Goal: Check status: Check status

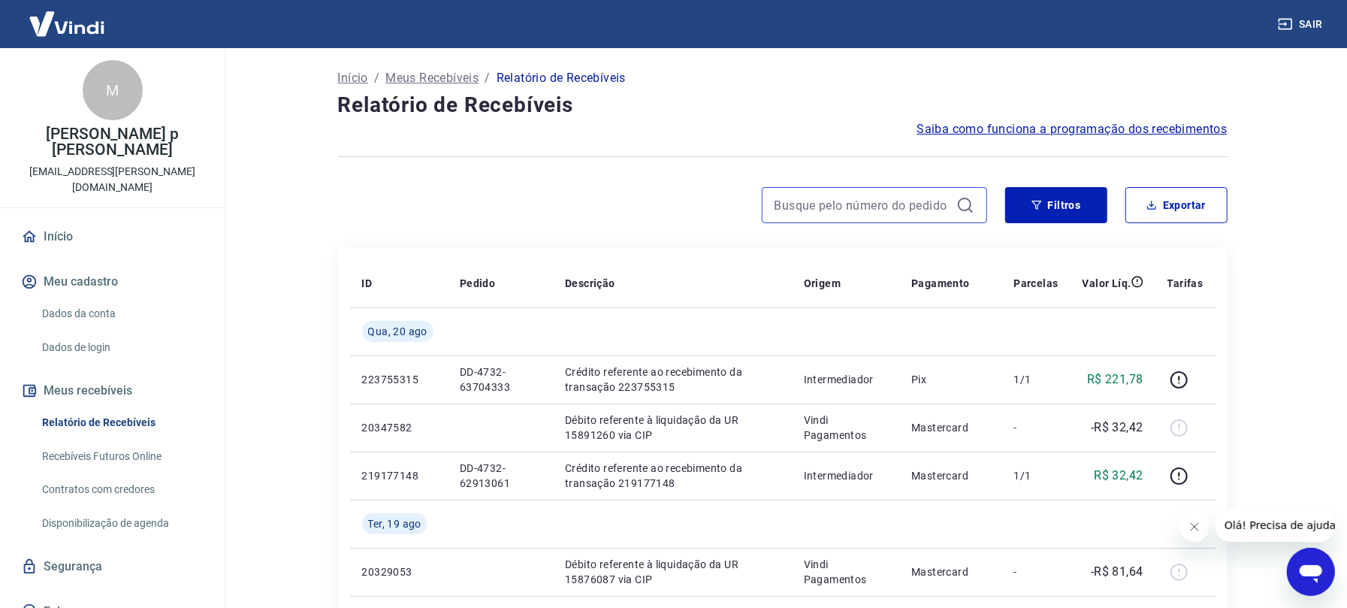
click at [848, 206] on input at bounding box center [863, 205] width 176 height 23
click at [806, 211] on input "19" at bounding box center [863, 205] width 176 height 23
click at [833, 201] on input "19191793273" at bounding box center [863, 205] width 176 height 23
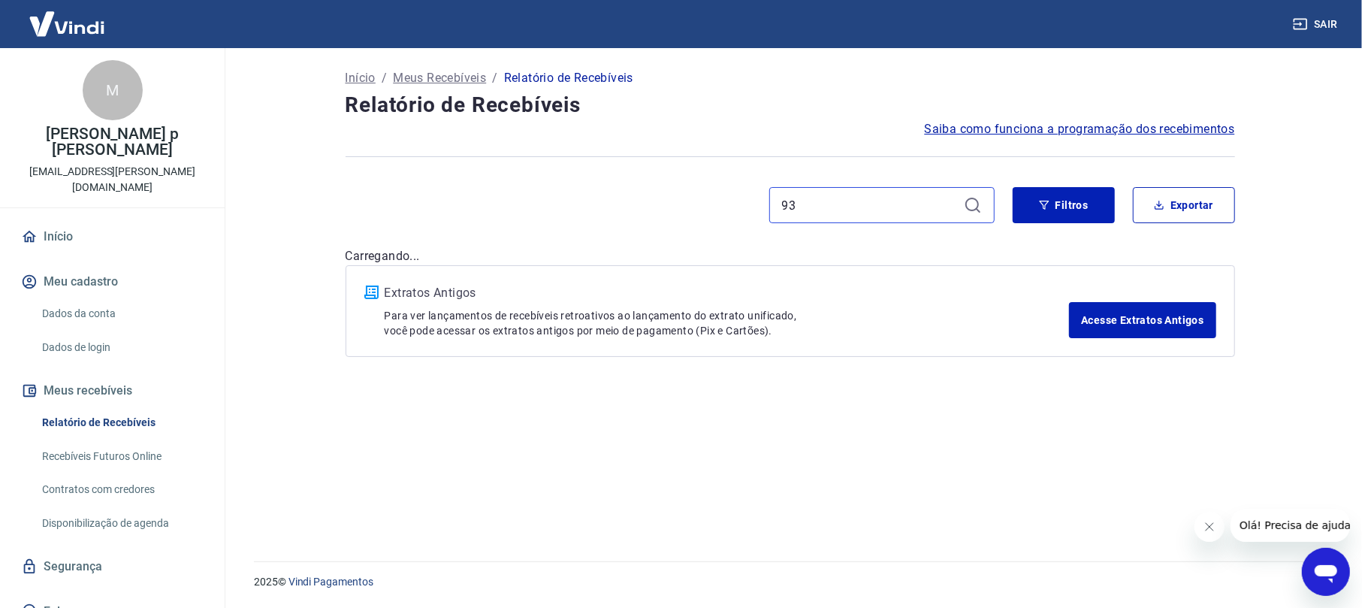
type input "3"
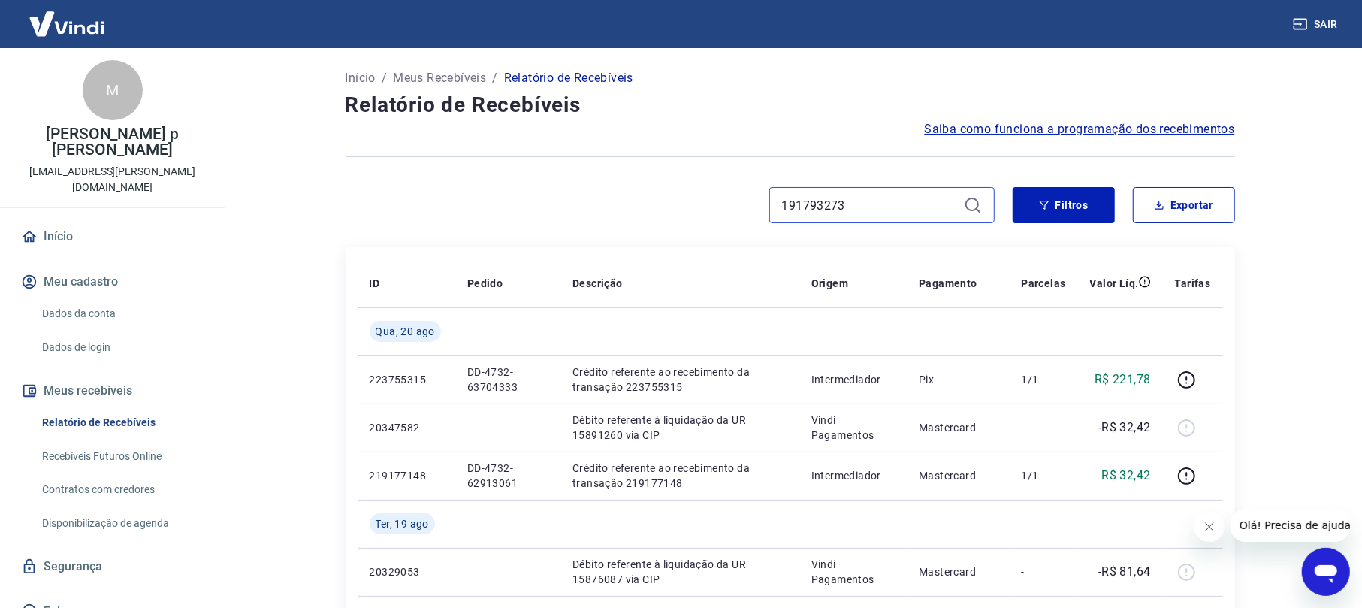
click at [828, 202] on input "191793273" at bounding box center [870, 205] width 176 height 23
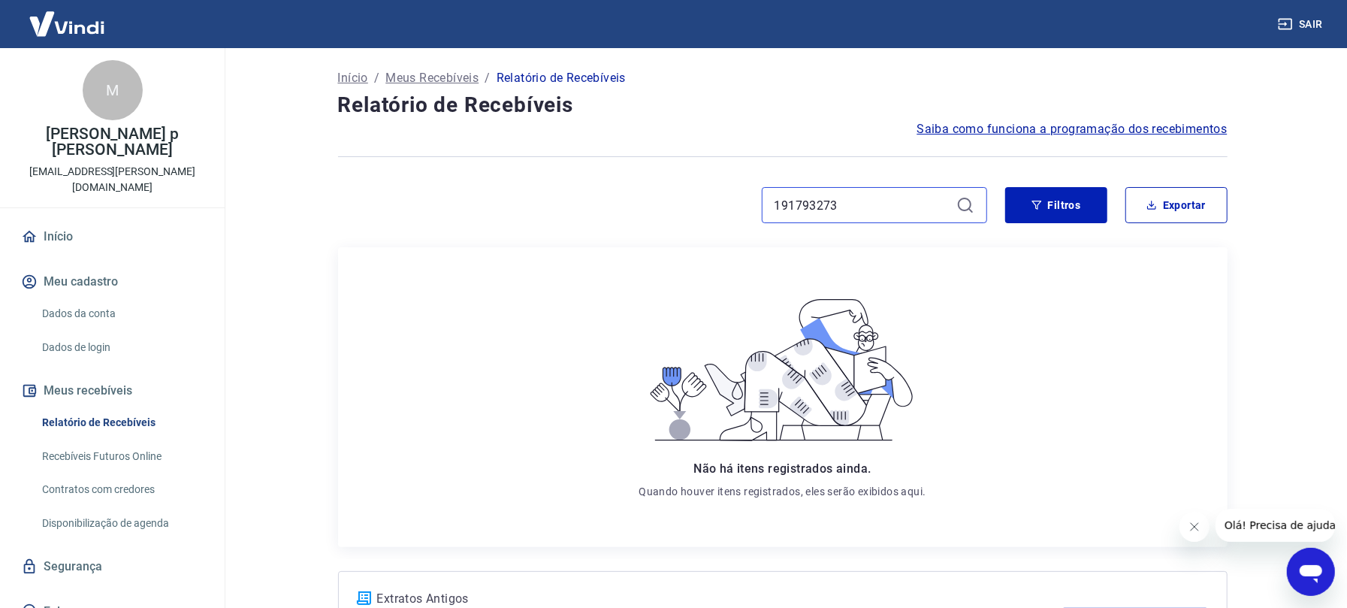
drag, startPoint x: 854, startPoint y: 202, endPoint x: 770, endPoint y: 201, distance: 84.2
click at [770, 201] on div "191793273" at bounding box center [874, 205] width 225 height 36
click at [1066, 203] on button "Filtros" at bounding box center [1056, 205] width 102 height 36
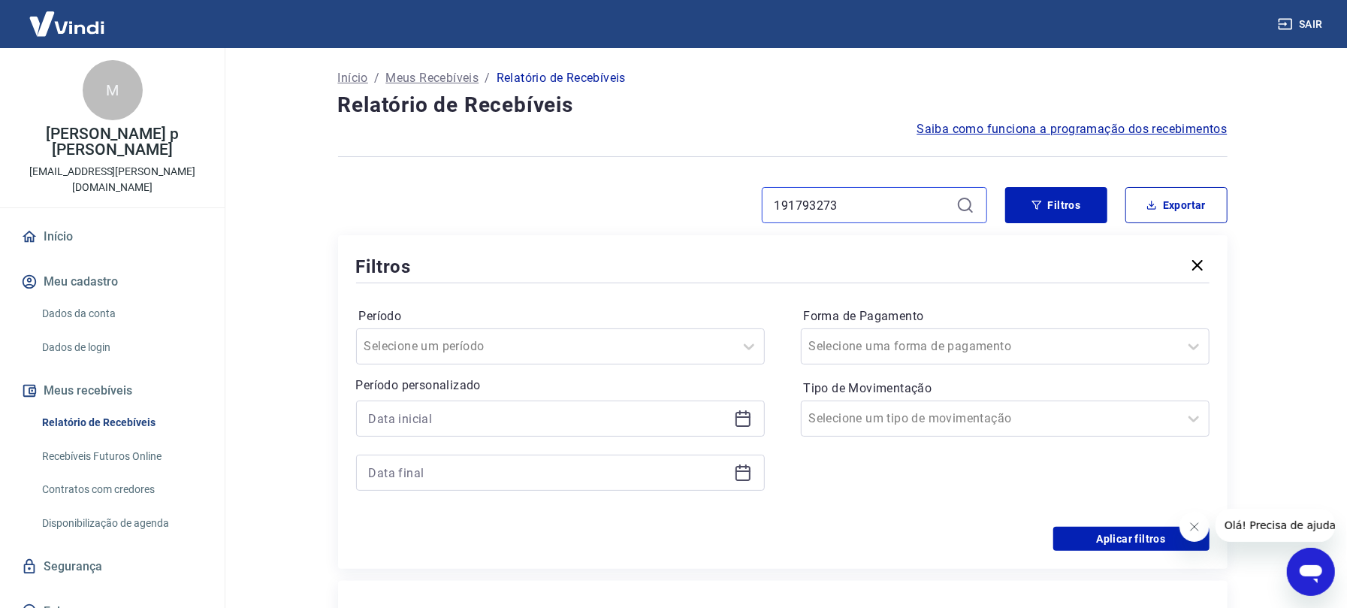
click at [846, 212] on input "191793273" at bounding box center [863, 205] width 176 height 23
drag, startPoint x: 860, startPoint y: 207, endPoint x: 767, endPoint y: 207, distance: 93.2
click at [767, 207] on div "191793273" at bounding box center [874, 205] width 225 height 36
paste input "DD-4732-57869434"
type input "DD-4732-57869434"
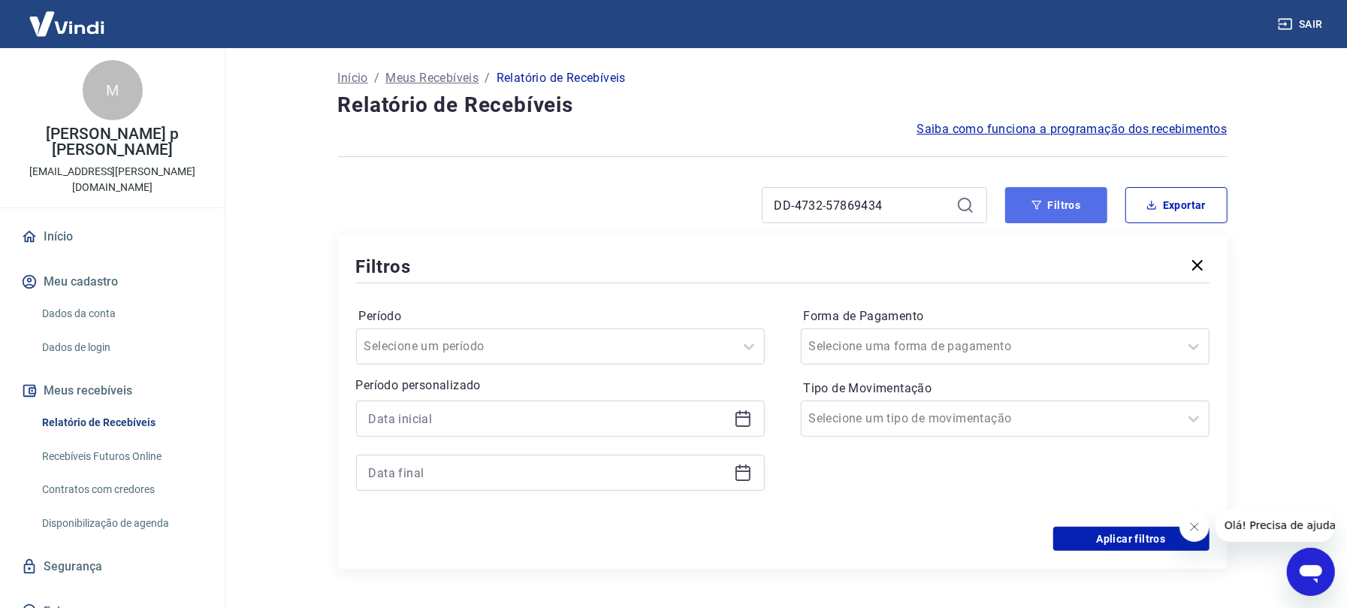
click at [1081, 201] on button "Filtros" at bounding box center [1056, 205] width 102 height 36
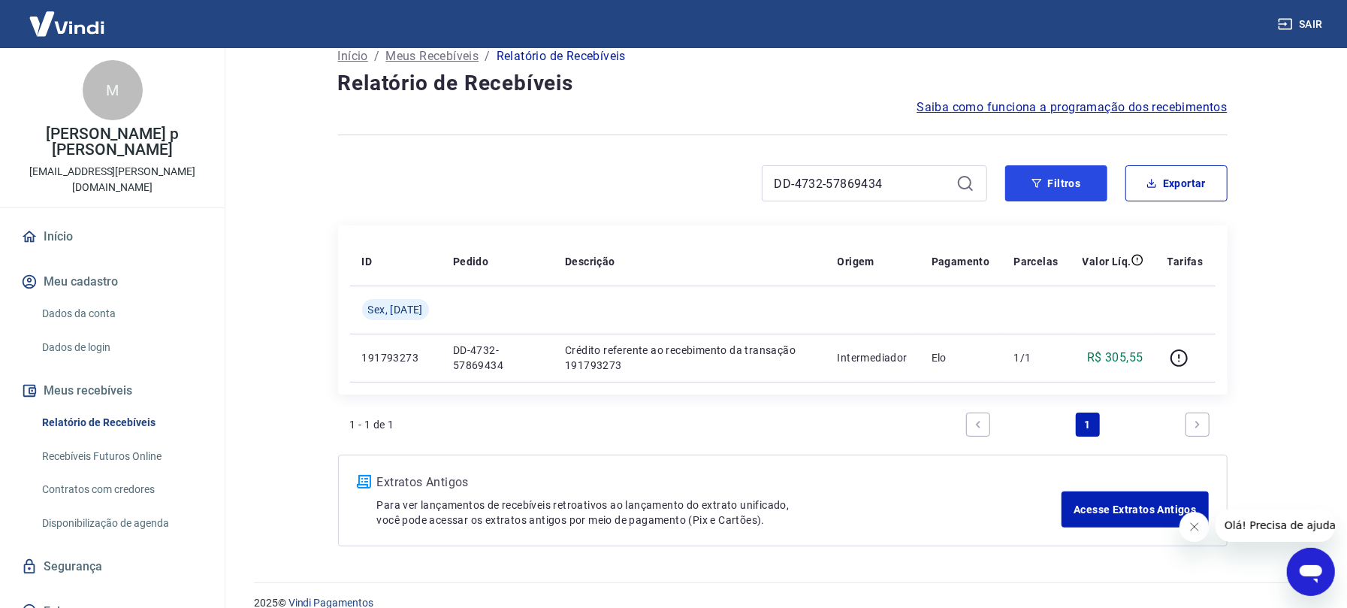
scroll to position [44, 0]
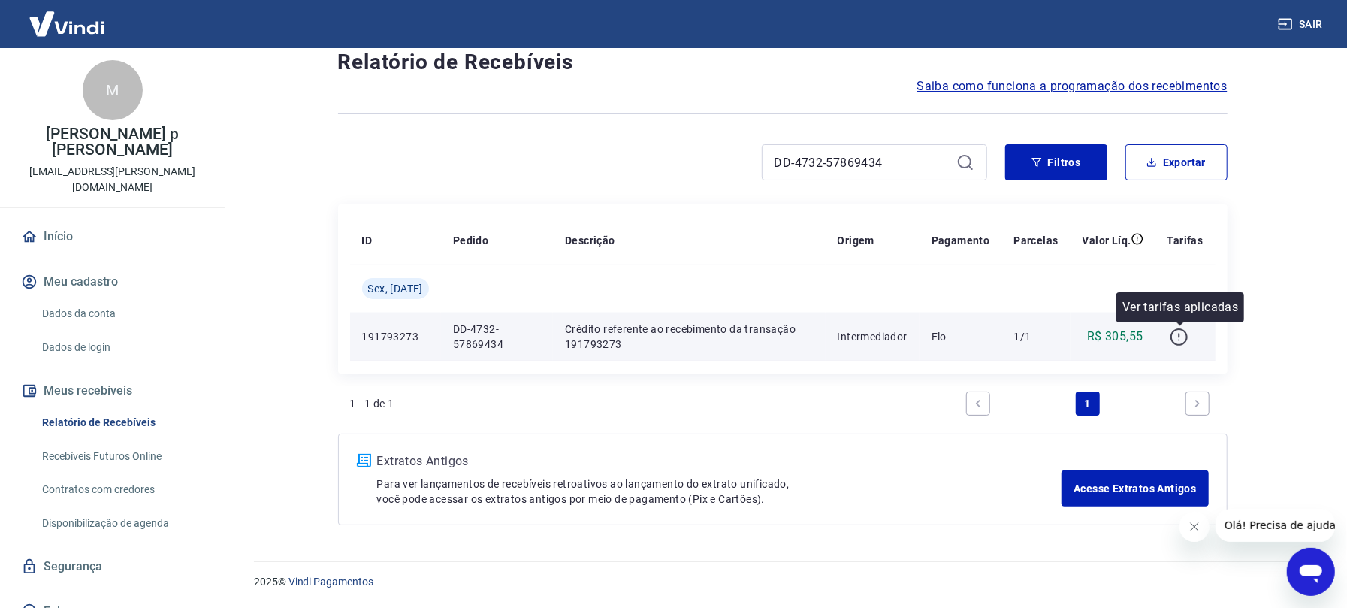
click at [1186, 337] on icon "button" at bounding box center [1179, 337] width 19 height 19
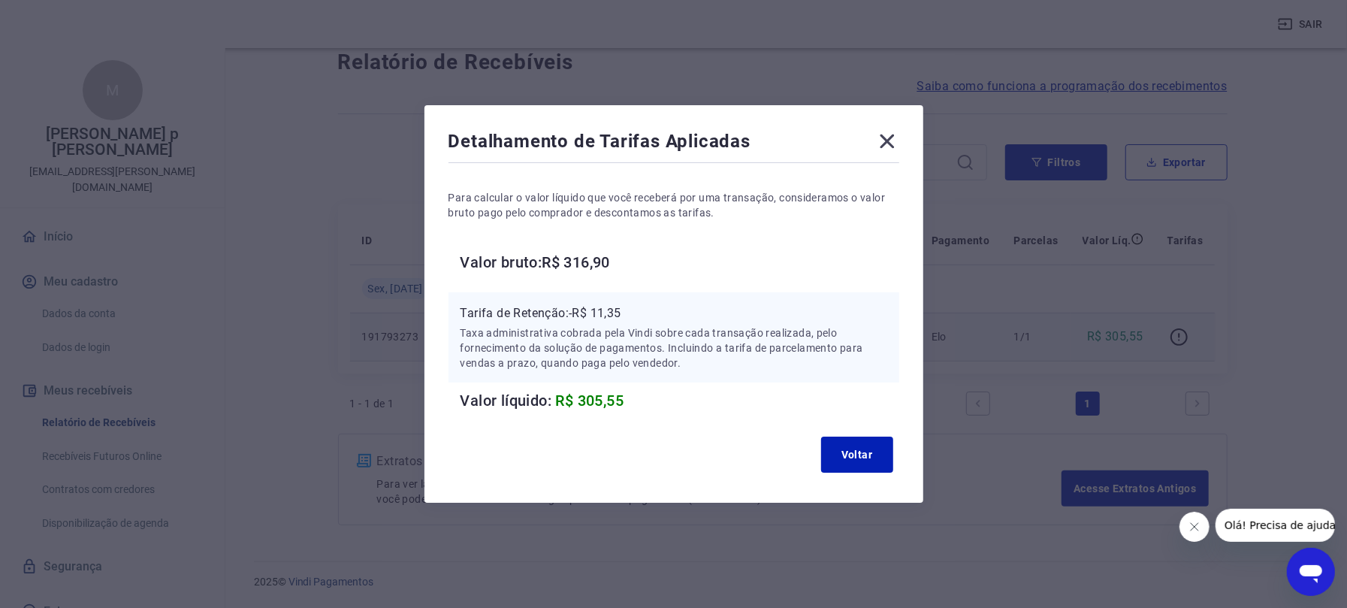
click at [894, 133] on icon at bounding box center [887, 141] width 24 height 24
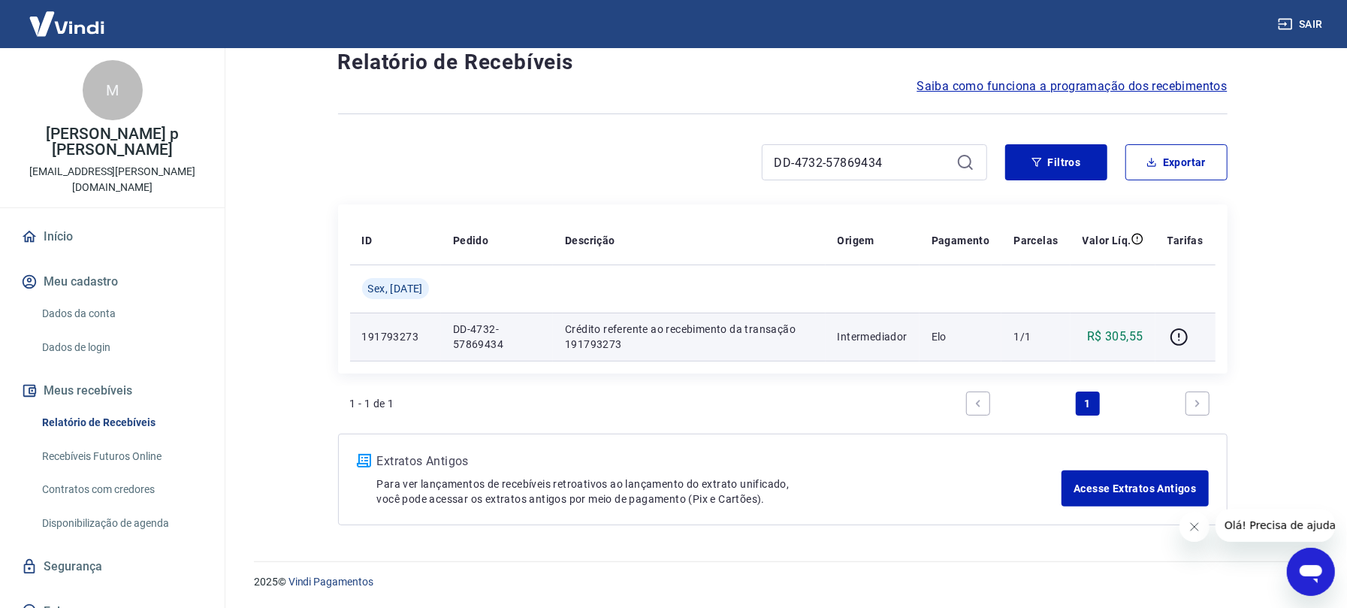
scroll to position [0, 0]
